Goal: Task Accomplishment & Management: Use online tool/utility

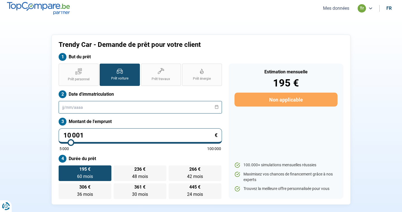
click at [93, 107] on input "text" at bounding box center [140, 107] width 163 height 13
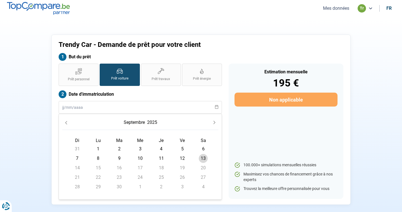
click at [66, 121] on icon "Previous Month" at bounding box center [66, 123] width 4 height 4
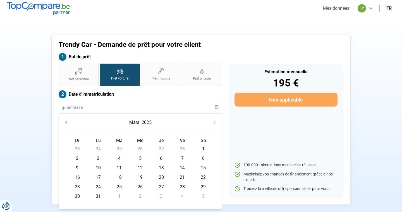
click at [66, 121] on icon "Previous Month" at bounding box center [66, 123] width 4 height 4
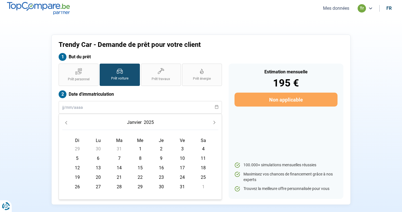
click at [66, 121] on icon "Previous Month" at bounding box center [66, 123] width 4 height 4
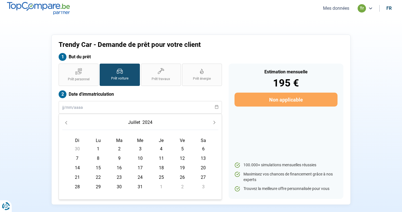
click at [66, 121] on icon "Previous Month" at bounding box center [66, 123] width 4 height 4
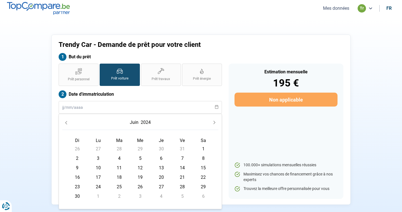
click at [66, 121] on icon "Previous Month" at bounding box center [66, 123] width 4 height 4
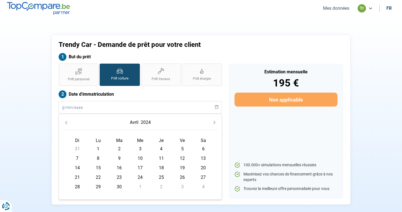
click at [66, 121] on icon "Previous Month" at bounding box center [66, 123] width 4 height 4
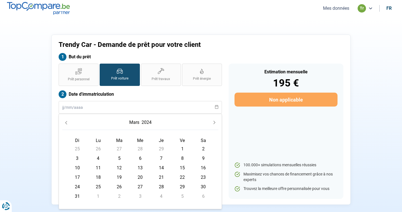
click at [66, 121] on icon "Previous Month" at bounding box center [66, 123] width 4 height 4
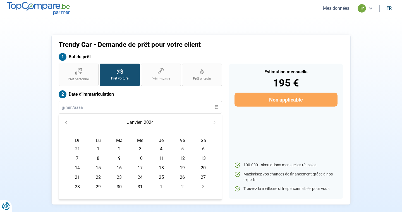
click at [66, 121] on icon "Previous Month" at bounding box center [66, 123] width 4 height 4
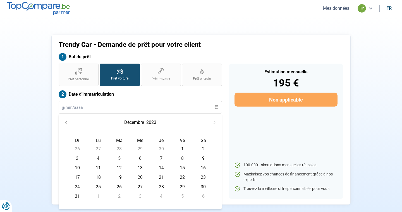
click at [66, 121] on icon "Previous Month" at bounding box center [66, 123] width 4 height 4
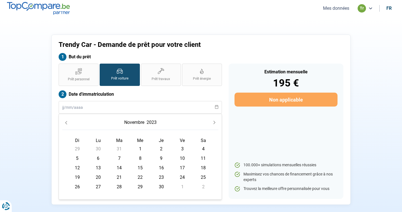
click at [66, 121] on icon "Previous Month" at bounding box center [66, 123] width 4 height 4
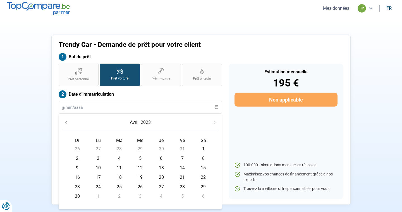
click at [66, 121] on icon "Previous Month" at bounding box center [66, 123] width 4 height 4
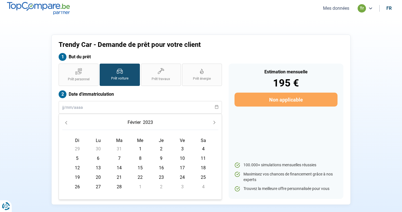
click at [66, 121] on icon "Previous Month" at bounding box center [66, 123] width 4 height 4
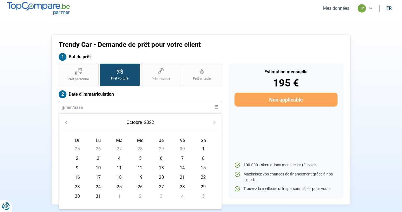
click at [66, 121] on icon "Previous Month" at bounding box center [66, 123] width 4 height 4
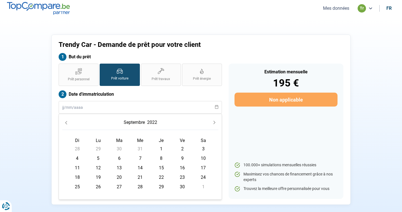
click at [66, 121] on icon "Previous Month" at bounding box center [66, 123] width 4 height 4
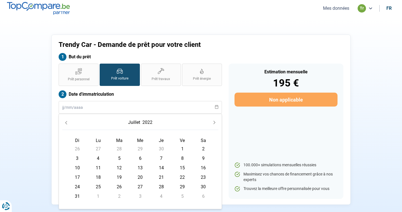
click at [66, 121] on icon "Previous Month" at bounding box center [66, 123] width 4 height 4
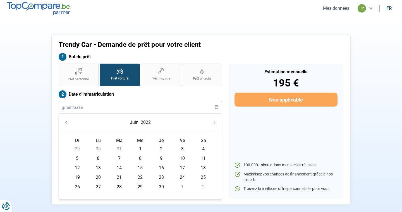
click at [66, 121] on icon "Previous Month" at bounding box center [66, 123] width 4 height 4
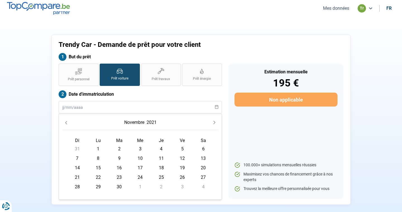
click at [66, 121] on icon "Previous Month" at bounding box center [66, 123] width 4 height 4
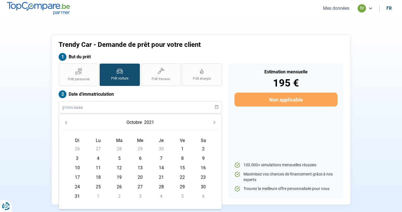
click at [66, 121] on icon "Previous Month" at bounding box center [66, 123] width 4 height 4
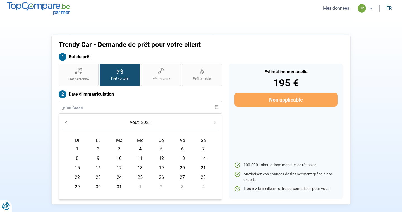
click at [66, 121] on icon "Previous Month" at bounding box center [66, 123] width 4 height 4
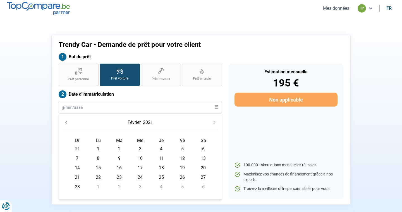
click at [66, 121] on icon "Previous Month" at bounding box center [66, 123] width 4 height 4
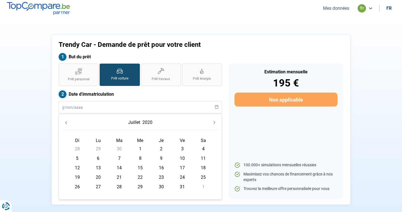
click at [66, 121] on icon "Previous Month" at bounding box center [66, 122] width 2 height 3
click at [67, 123] on icon "Previous Month" at bounding box center [66, 123] width 4 height 4
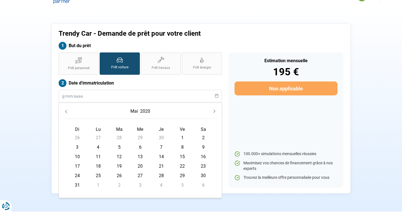
scroll to position [16, 0]
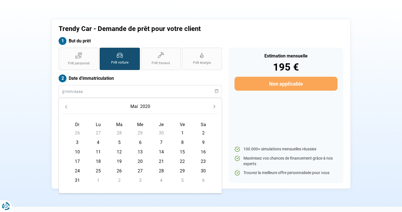
click at [64, 105] on icon "Previous Month" at bounding box center [66, 107] width 4 height 4
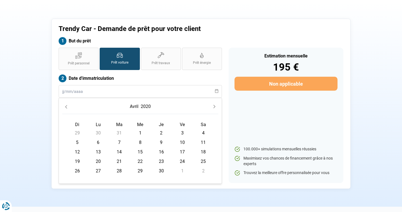
click at [162, 133] on span "2" at bounding box center [161, 133] width 9 height 9
type input "[DATE]"
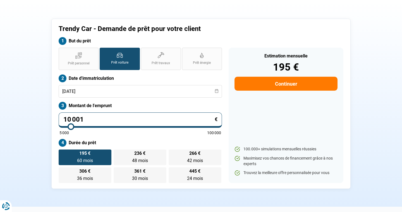
click at [123, 119] on input "10 001" at bounding box center [140, 120] width 163 height 15
type input "1 000"
type input "5000"
type input "100"
type input "5000"
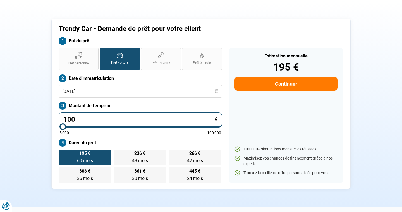
type input "10"
type input "5000"
type input "1"
type input "5000"
type input "0"
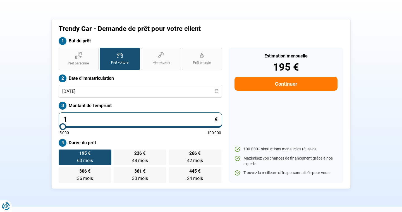
type input "5000"
type input "2"
type input "5000"
type input "23"
type input "5000"
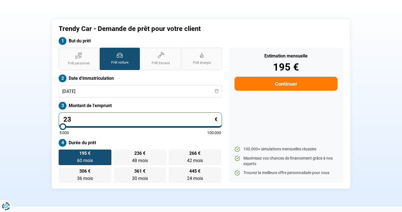
type input "239"
type input "5000"
type input "2 390"
type input "5000"
type input "23 900"
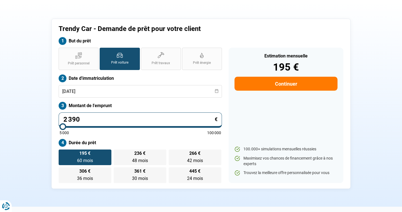
type input "24000"
type input "23 900"
type input "24000"
click at [123, 138] on div "Prêt personnel Prêt voiture Prêt travaux Prêt énergie Prêt voiture Date d'immat…" at bounding box center [140, 115] width 170 height 135
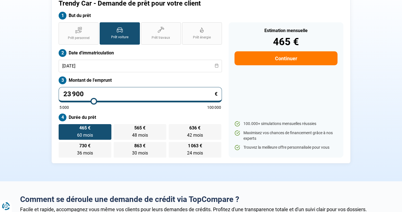
scroll to position [39, 0]
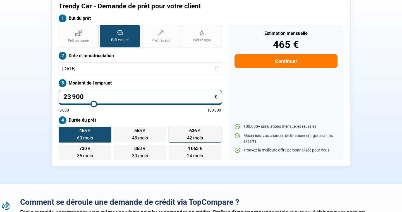
click at [204, 135] on label "636 € 42 mois 42 mois" at bounding box center [195, 135] width 53 height 16
click at [172, 131] on input "636 € 42 mois 42 mois" at bounding box center [171, 129] width 4 height 4
radio input "true"
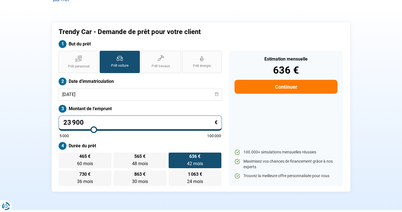
scroll to position [0, 0]
